Goal: Find specific page/section: Find specific page/section

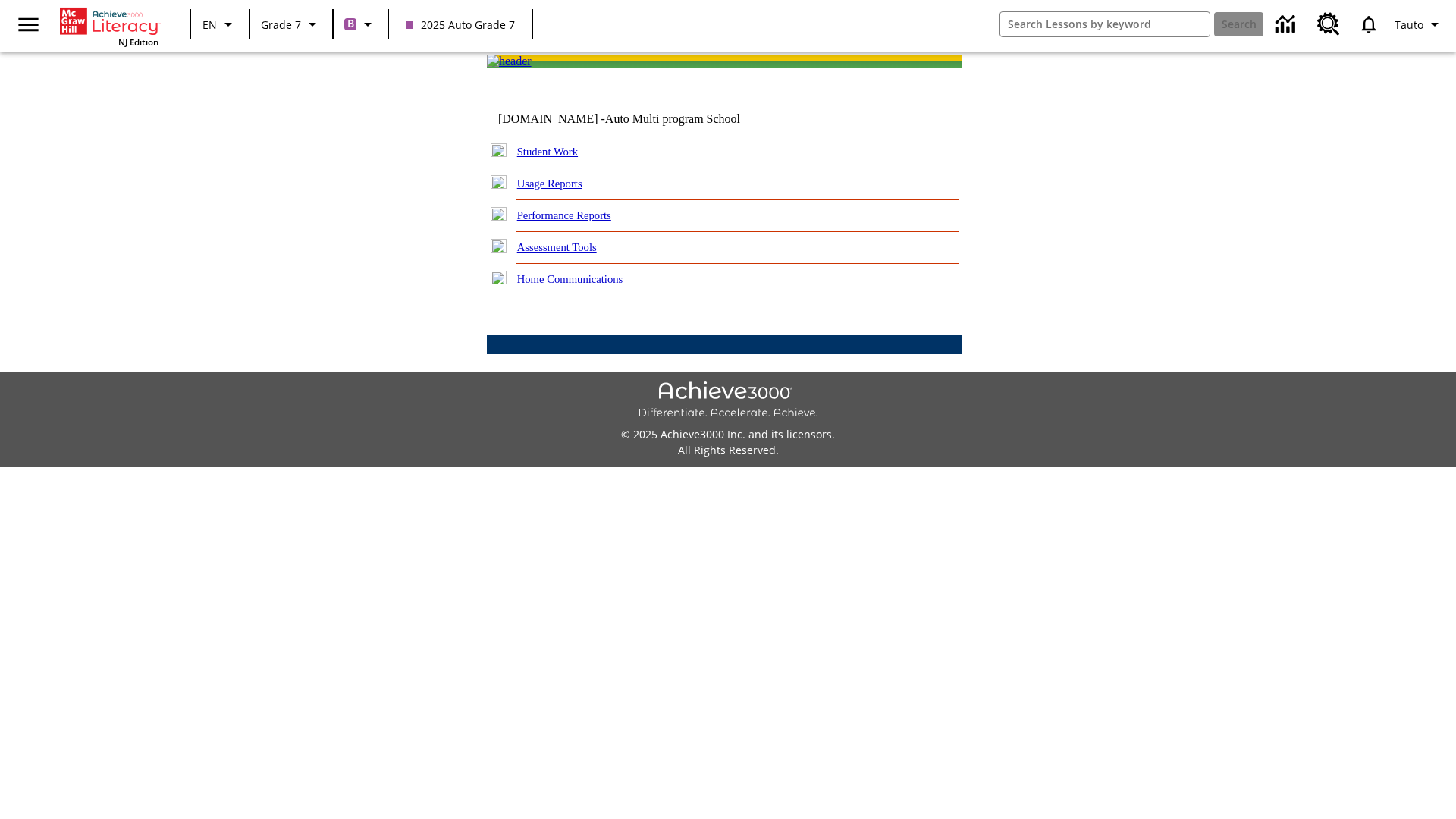
click at [558, 158] on link "Student Work" at bounding box center [547, 151] width 60 height 12
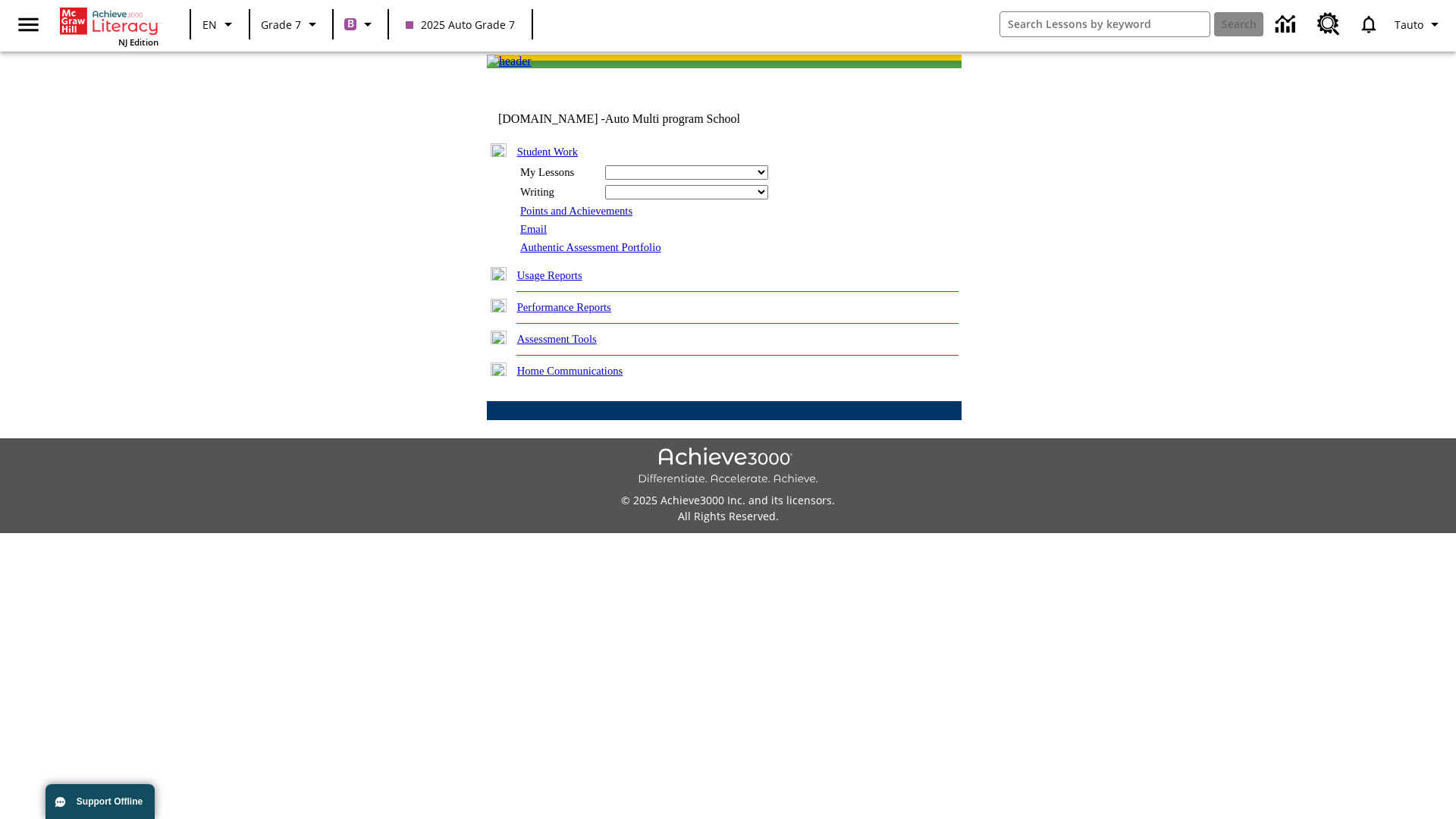
select select "/options/reports/?report_id=24&atype=1&section=2"
